Goal: Check status: Check status

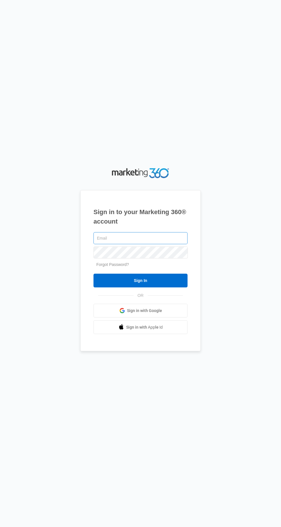
click at [184, 244] on input "text" at bounding box center [140, 238] width 94 height 12
type input "[EMAIL_ADDRESS][DOMAIN_NAME]"
click at [93, 274] on input "Sign In" at bounding box center [140, 281] width 94 height 14
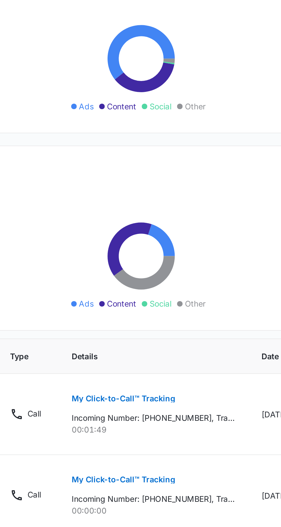
scroll to position [1, 0]
click at [151, 391] on button "My Click-to-Call™ Tracking" at bounding box center [131, 397] width 53 height 14
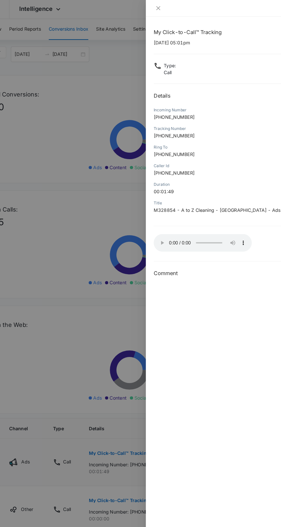
scroll to position [0, 0]
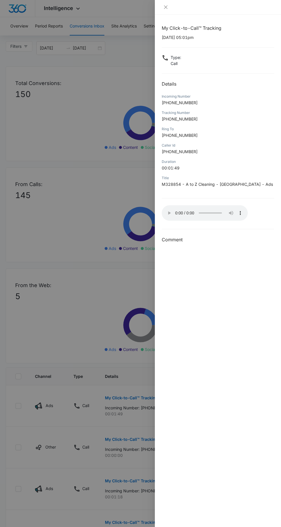
click at [62, 224] on div at bounding box center [140, 263] width 281 height 527
